Goal: Task Accomplishment & Management: Use online tool/utility

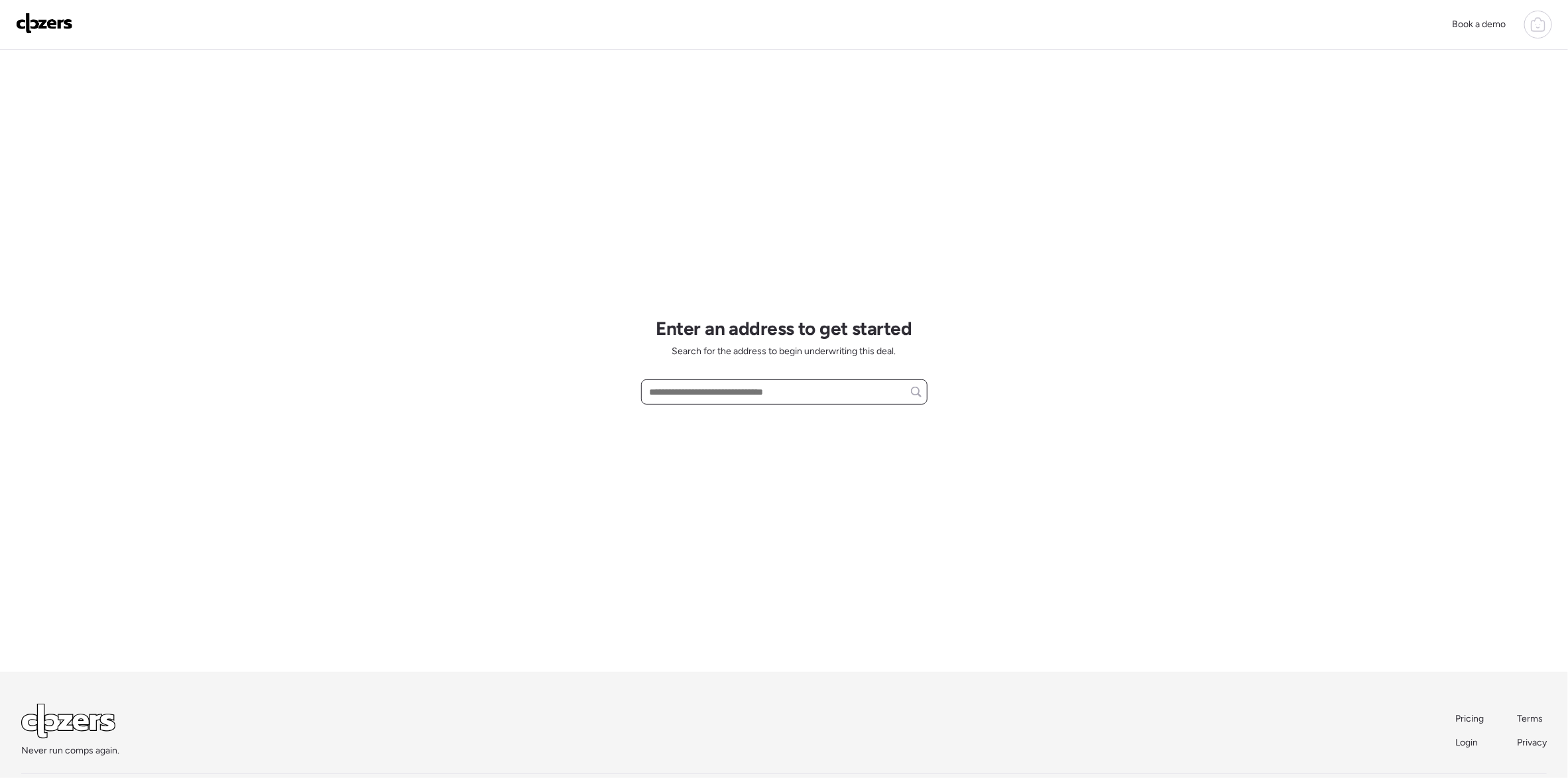
click at [758, 393] on input "text" at bounding box center [784, 392] width 274 height 18
click at [733, 412] on span "[STREET_ADDRESS]" at bounding box center [690, 416] width 86 height 13
type input "**********"
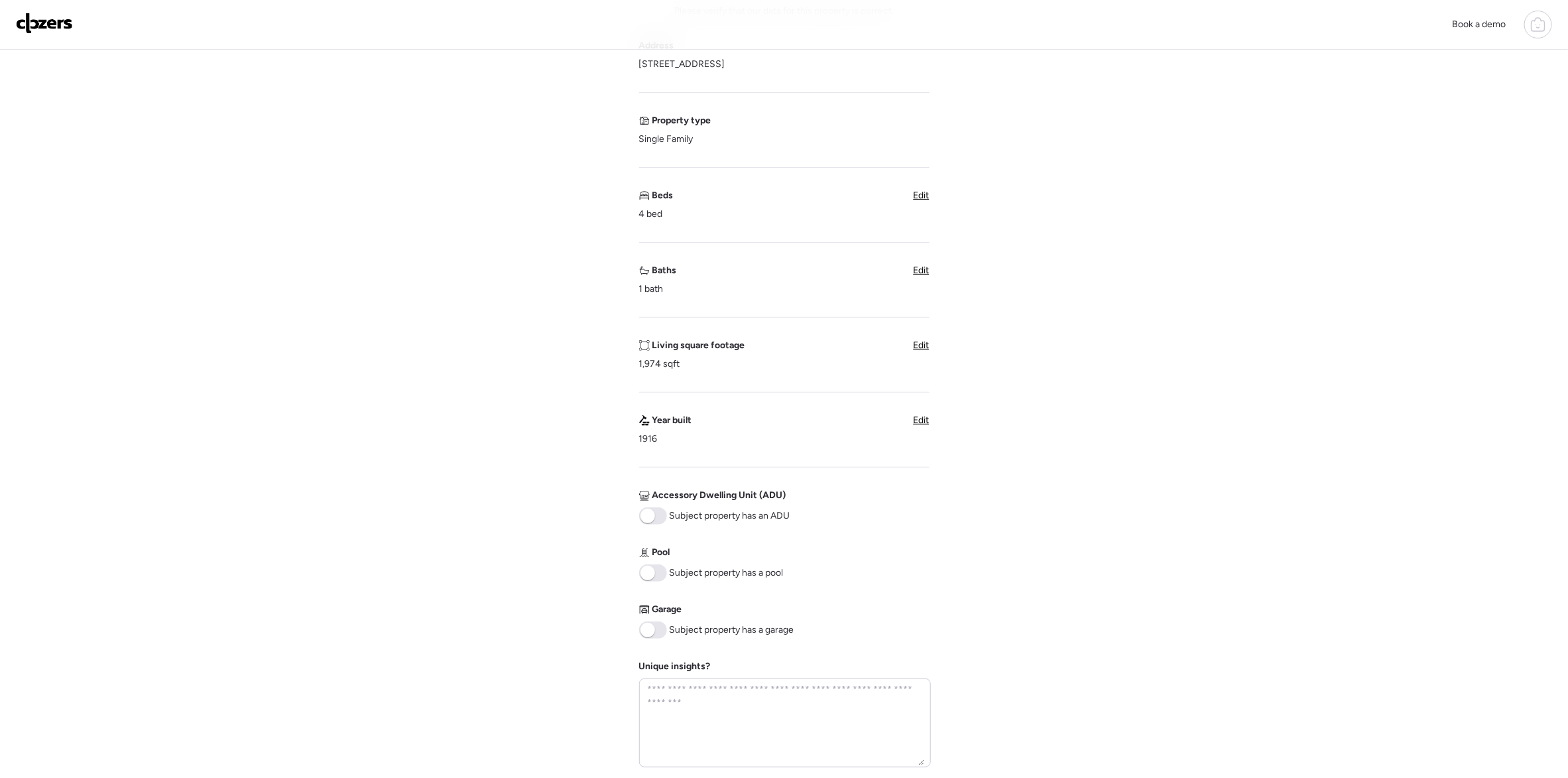
scroll to position [393, 0]
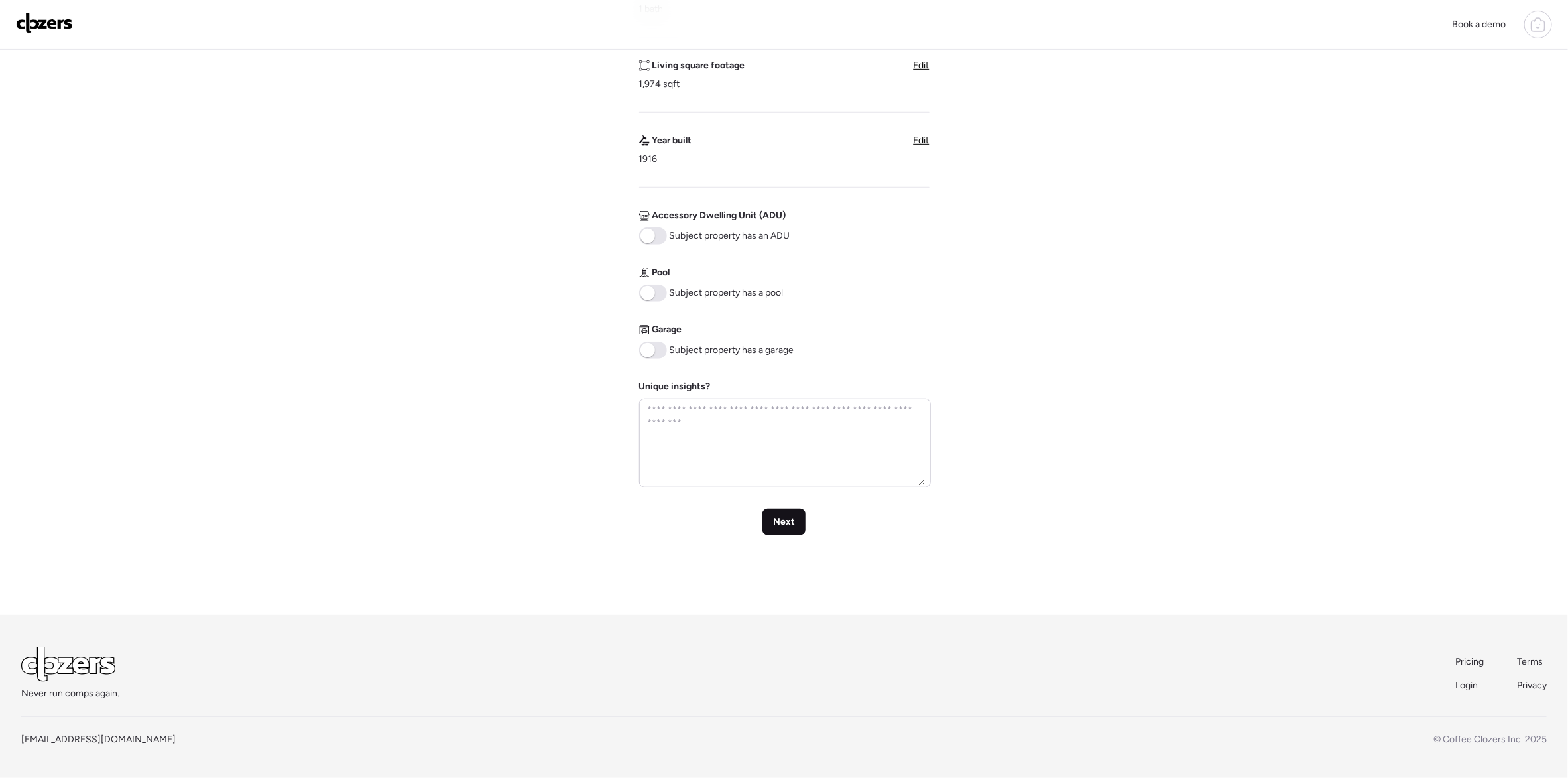
click at [795, 524] on div "Next" at bounding box center [783, 522] width 43 height 27
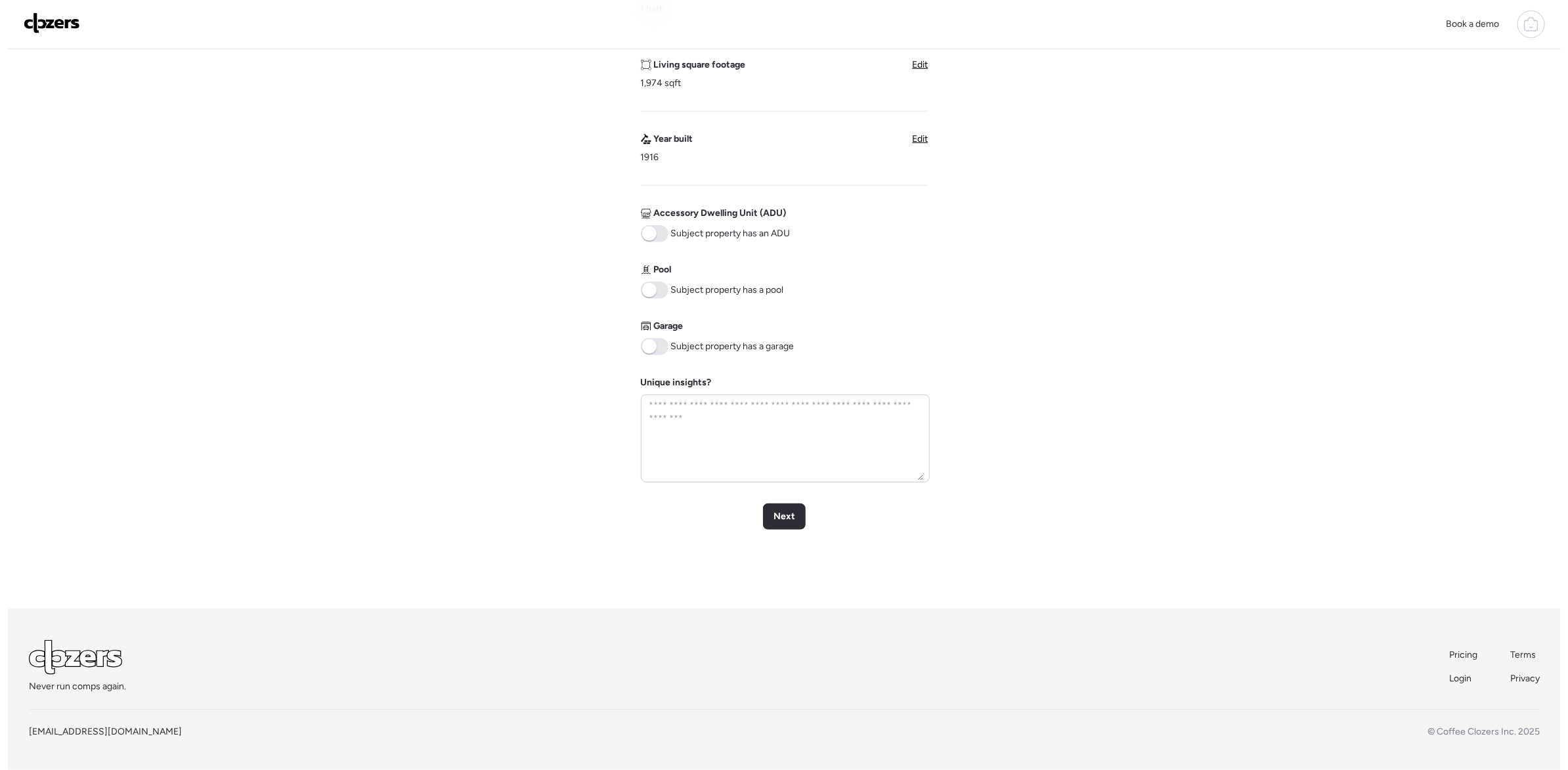
scroll to position [0, 0]
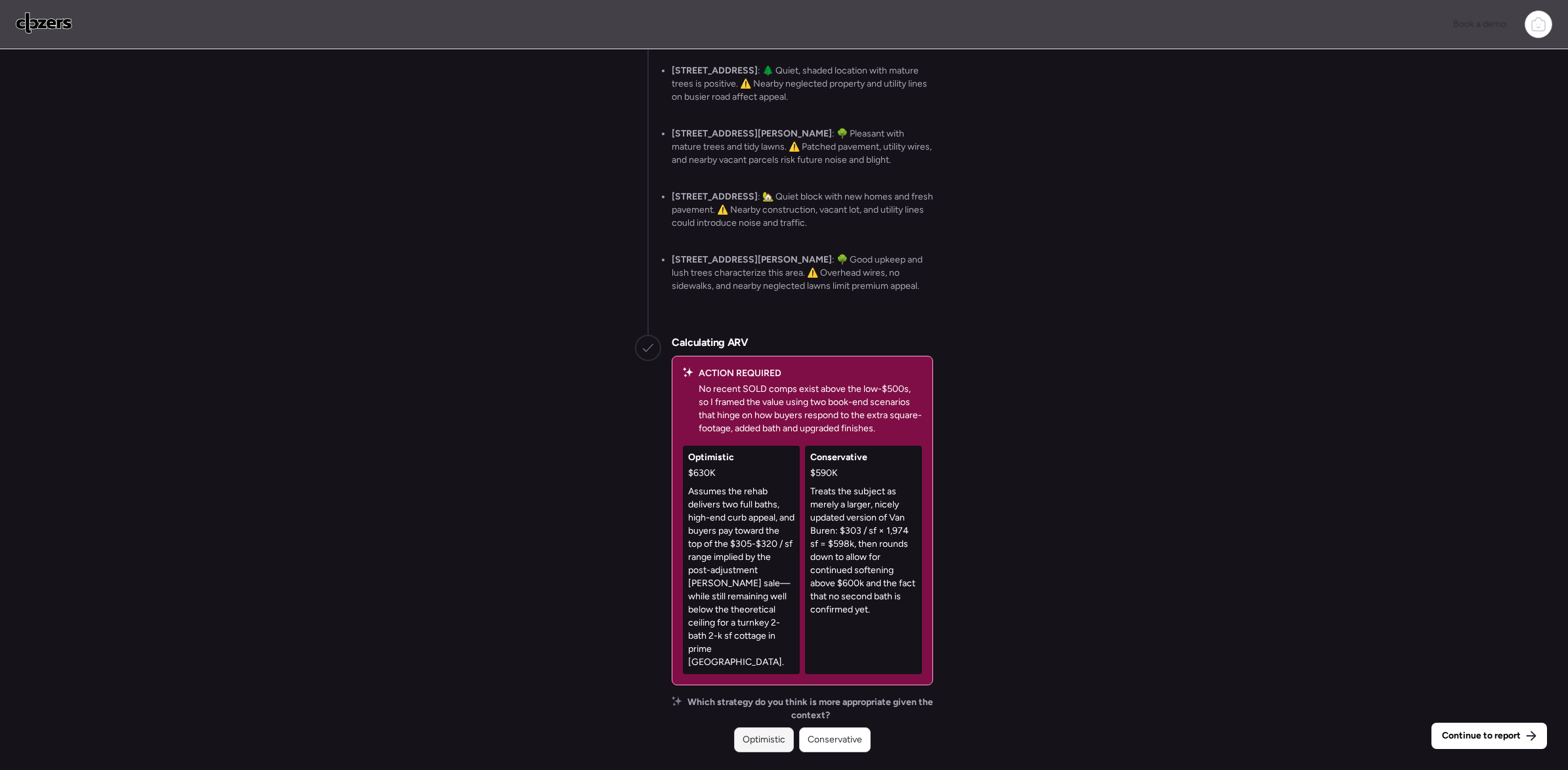
click at [743, 741] on span "Optimistic" at bounding box center [764, 739] width 43 height 13
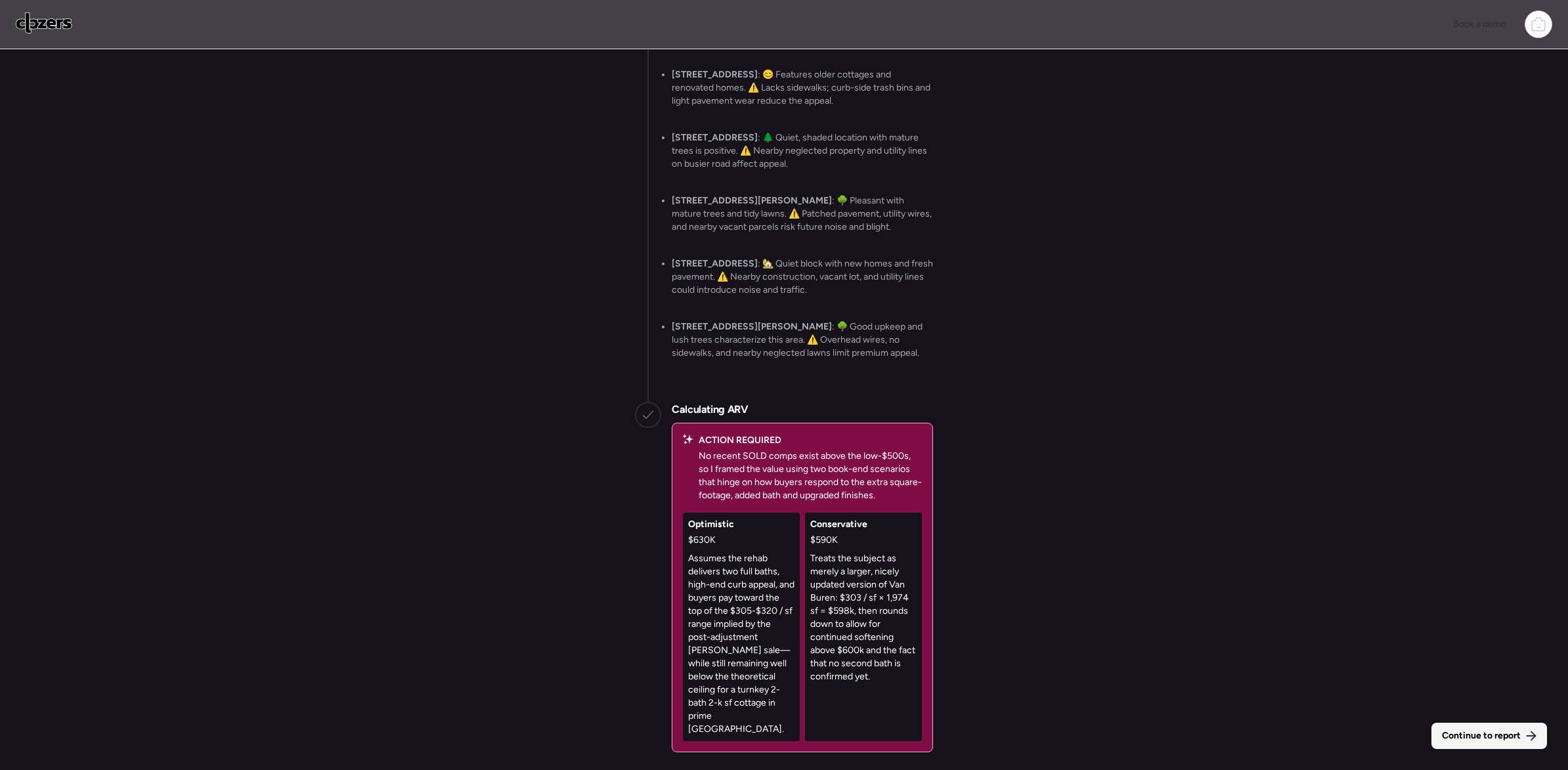
click at [1497, 732] on span "Continue to report" at bounding box center [1481, 736] width 79 height 13
